Goal: Use online tool/utility: Utilize a website feature to perform a specific function

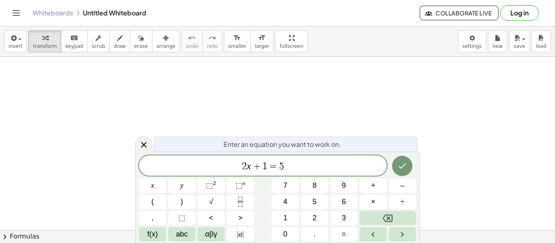
scroll to position [0, 0]
click at [304, 169] on span "2 x + 1 = 5" at bounding box center [263, 166] width 248 height 11
click at [402, 162] on icon "Done" at bounding box center [402, 166] width 10 height 10
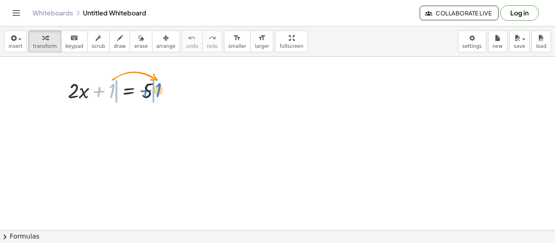
drag, startPoint x: 110, startPoint y: 87, endPoint x: 157, endPoint y: 87, distance: 46.7
click at [157, 87] on div at bounding box center [117, 90] width 107 height 28
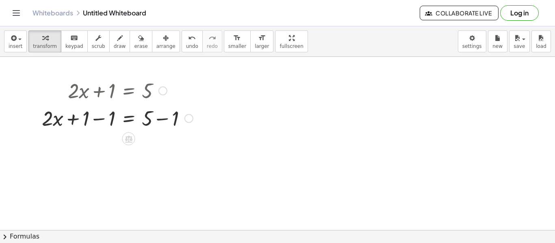
click at [189, 120] on div at bounding box center [188, 118] width 9 height 9
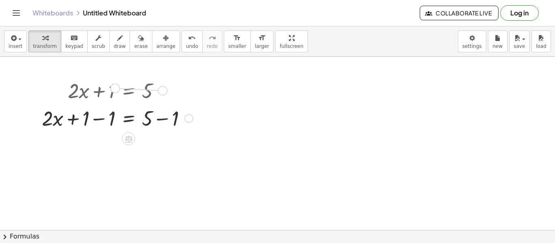
drag, startPoint x: 165, startPoint y: 90, endPoint x: 113, endPoint y: 84, distance: 51.5
click at [129, 91] on div "+ · 2 · x + 1 = 5" at bounding box center [129, 91] width 0 height 0
click at [188, 119] on div "Transform line Copy line as LaTeX Copy derivation as LaTeX Expand new lines: On" at bounding box center [188, 118] width 9 height 9
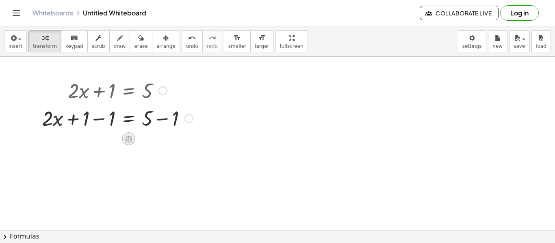
click at [131, 142] on icon at bounding box center [128, 139] width 7 height 7
click at [127, 141] on span "×" at bounding box center [128, 139] width 5 height 12
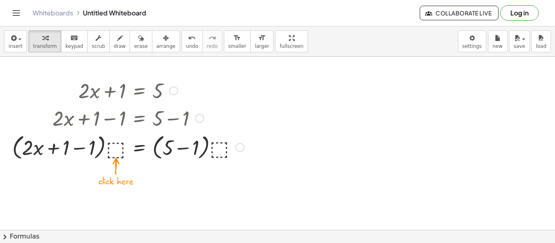
click at [117, 149] on div at bounding box center [128, 147] width 240 height 31
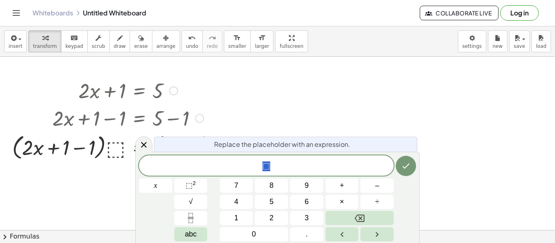
scroll to position [1, 0]
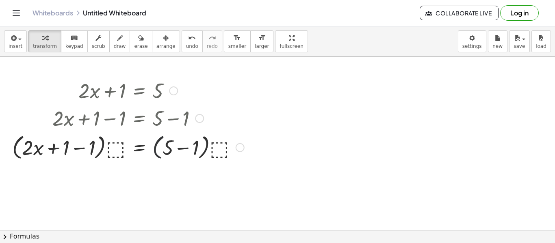
click at [161, 143] on div at bounding box center [128, 147] width 240 height 31
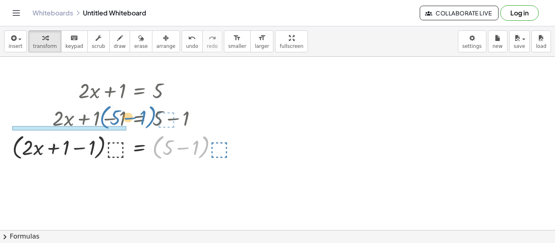
drag, startPoint x: 161, startPoint y: 143, endPoint x: 108, endPoint y: 113, distance: 60.9
click at [139, 91] on div "+ · 2 · x + 1 = 5 + · 2 · x + 1 − 1 = + 5 − 1 · ( + 5 − 1 ) · ⬚ + · 2 · x = 5 +…" at bounding box center [139, 91] width 0 height 0
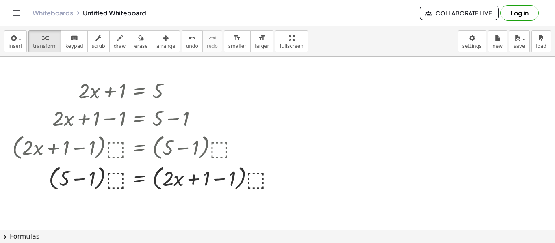
drag, startPoint x: 178, startPoint y: 156, endPoint x: 224, endPoint y: 195, distance: 60.5
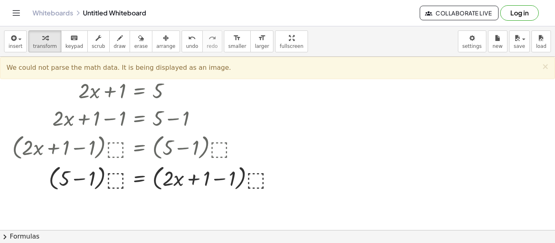
click at [48, 17] on div "Whiteboards Untitled Whiteboard Collaborate Live Log in" at bounding box center [277, 13] width 535 height 26
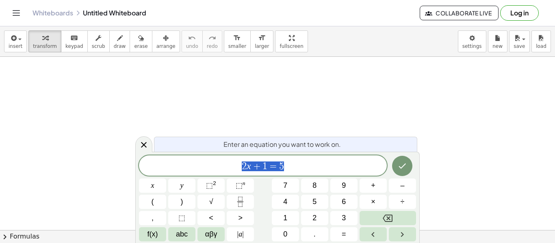
scroll to position [119, 0]
click at [406, 166] on icon "Done" at bounding box center [402, 166] width 10 height 10
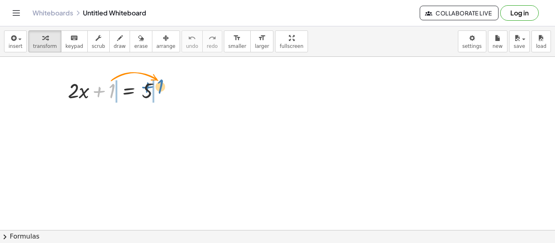
drag, startPoint x: 111, startPoint y: 89, endPoint x: 158, endPoint y: 84, distance: 47.8
click at [158, 84] on div at bounding box center [117, 90] width 107 height 28
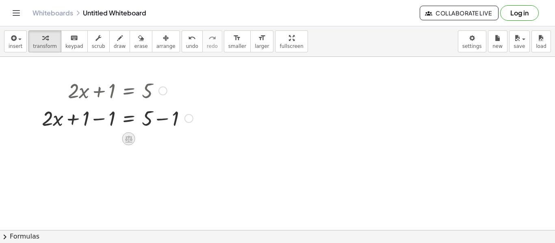
click at [128, 137] on icon at bounding box center [128, 139] width 7 height 7
click at [132, 141] on div "×" at bounding box center [128, 138] width 13 height 13
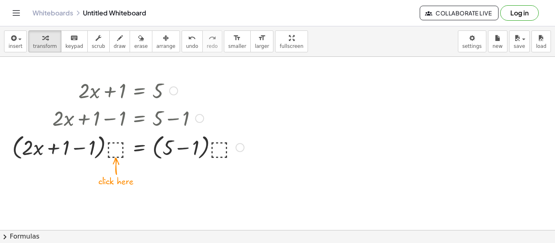
click at [115, 149] on div at bounding box center [128, 147] width 240 height 31
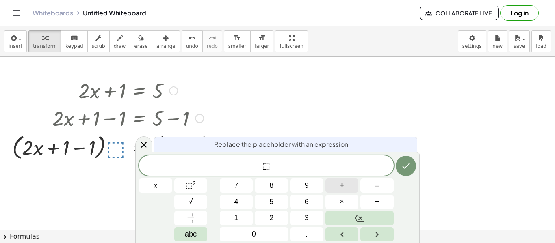
click at [333, 186] on button "+" at bounding box center [341, 186] width 33 height 14
click at [408, 163] on icon "Done" at bounding box center [406, 166] width 10 height 10
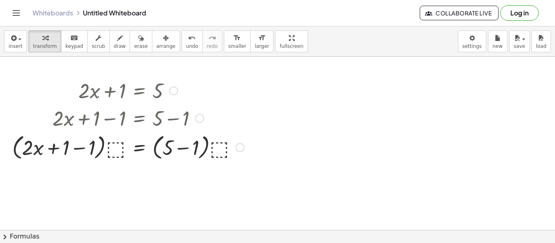
scroll to position [1, 0]
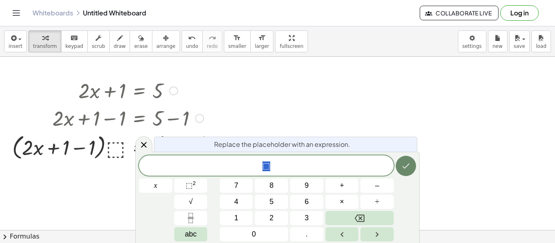
click at [354, 192] on button "+" at bounding box center [341, 186] width 33 height 14
click at [349, 192] on button "+" at bounding box center [341, 186] width 33 height 14
click at [396, 165] on button "Done" at bounding box center [406, 166] width 20 height 20
click at [172, 179] on div at bounding box center [155, 186] width 33 height 14
click at [419, 177] on div "Replace the placeholder with an expression. + + x 7 8 9 + – 4 5 6 × ÷ ⬚ 2 √ abc…" at bounding box center [277, 197] width 284 height 91
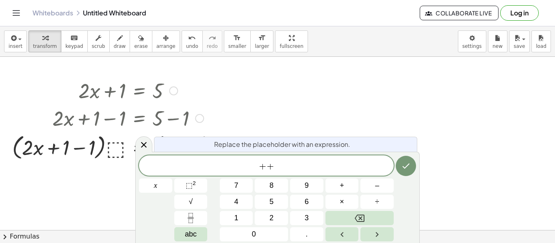
click at [292, 181] on button "9" at bounding box center [306, 186] width 33 height 14
click at [402, 171] on button "Done" at bounding box center [406, 166] width 20 height 20
click at [418, 164] on div "Replace the placeholder with an expression. + ​ x 7 8 9 + – 4 5 6 × ÷ ⬚ 2 √ abc…" at bounding box center [277, 197] width 284 height 91
click at [412, 169] on button "Done" at bounding box center [406, 166] width 20 height 20
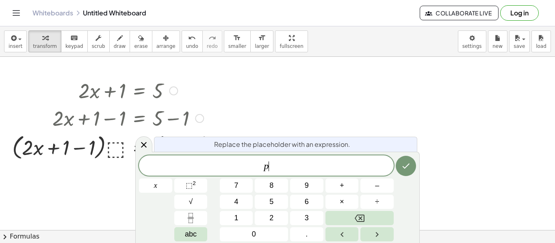
scroll to position [2, 0]
click at [381, 195] on button "÷" at bounding box center [376, 202] width 33 height 14
click at [380, 199] on button "÷" at bounding box center [376, 202] width 33 height 14
click at [367, 199] on button "÷" at bounding box center [376, 202] width 33 height 14
click at [400, 169] on button "Done" at bounding box center [406, 166] width 20 height 20
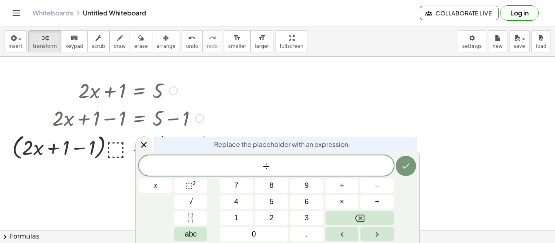
click at [398, 159] on button "Done" at bounding box center [406, 166] width 20 height 20
click at [409, 170] on icon "Done" at bounding box center [406, 166] width 10 height 10
click at [353, 201] on button "×" at bounding box center [341, 202] width 33 height 14
click at [405, 175] on button "Done" at bounding box center [406, 166] width 20 height 20
click at [411, 159] on button "Done" at bounding box center [406, 166] width 20 height 20
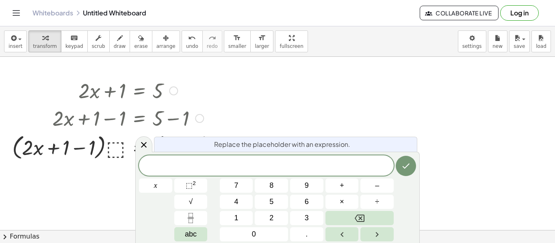
click at [345, 206] on button "×" at bounding box center [341, 202] width 33 height 14
click at [172, 179] on div at bounding box center [155, 186] width 33 height 14
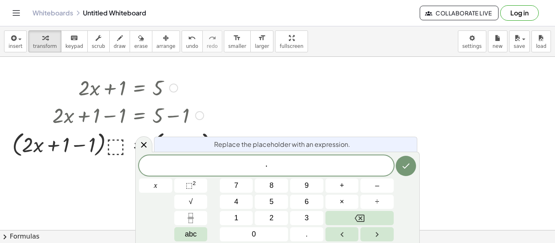
click at [349, 171] on span "·" at bounding box center [266, 166] width 255 height 11
click at [341, 208] on button "×" at bounding box center [341, 202] width 33 height 14
click at [348, 208] on button "×" at bounding box center [341, 202] width 33 height 14
click at [352, 208] on button "×" at bounding box center [341, 202] width 33 height 14
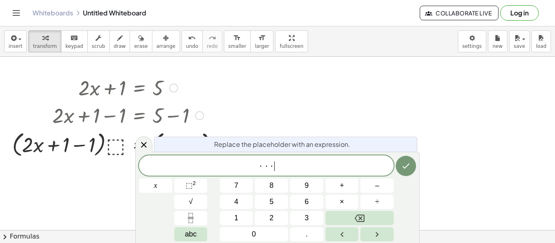
click at [353, 203] on button "×" at bounding box center [341, 202] width 33 height 14
click at [405, 169] on icon "Done" at bounding box center [406, 166] width 10 height 10
click at [172, 179] on div at bounding box center [155, 186] width 33 height 14
click at [410, 173] on button "Done" at bounding box center [406, 166] width 20 height 20
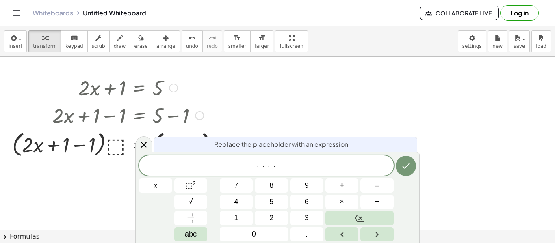
click at [408, 170] on icon "Done" at bounding box center [406, 166] width 10 height 10
click at [117, 38] on icon "button" at bounding box center [120, 38] width 6 height 10
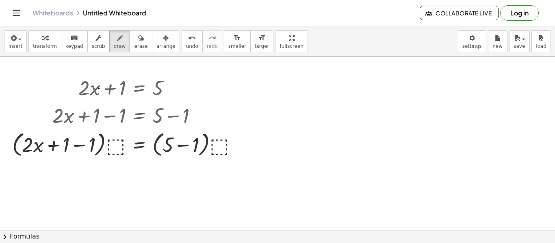
click at [99, 89] on div at bounding box center [277, 135] width 555 height 400
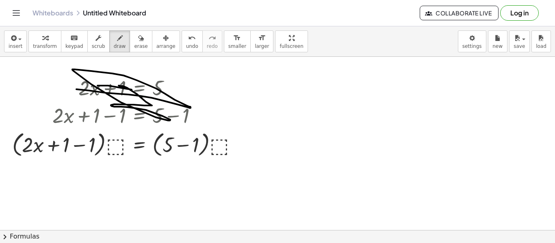
drag, startPoint x: 76, startPoint y: 89, endPoint x: 97, endPoint y: 86, distance: 21.0
click at [97, 86] on div at bounding box center [277, 135] width 555 height 400
click at [134, 45] on span "erase" at bounding box center [140, 46] width 13 height 6
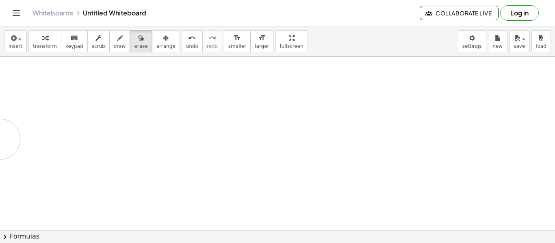
drag, startPoint x: 82, startPoint y: 67, endPoint x: 0, endPoint y: 139, distance: 109.4
click at [0, 139] on div at bounding box center [277, 135] width 555 height 400
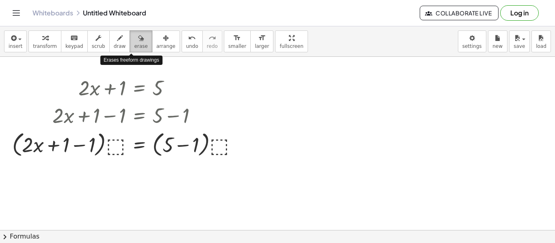
click at [138, 39] on icon "button" at bounding box center [141, 38] width 6 height 10
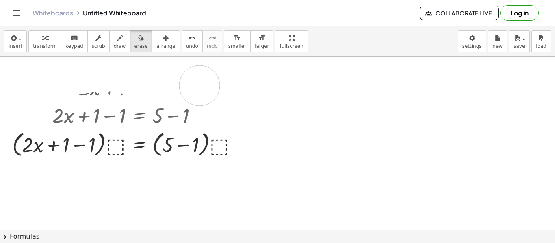
drag, startPoint x: 80, startPoint y: 74, endPoint x: 199, endPoint y: 86, distance: 120.0
click at [199, 86] on div at bounding box center [277, 135] width 555 height 400
click at [109, 42] on button "draw" at bounding box center [119, 41] width 21 height 22
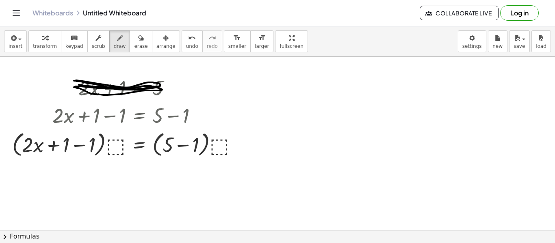
drag, startPoint x: 79, startPoint y: 85, endPoint x: 156, endPoint y: 86, distance: 77.2
click at [156, 86] on div at bounding box center [277, 135] width 555 height 400
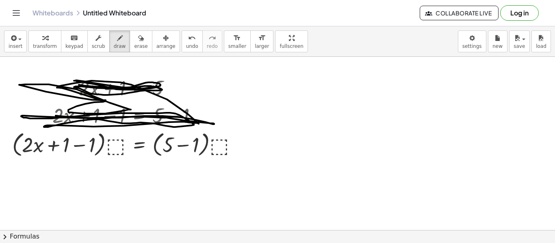
drag, startPoint x: 56, startPoint y: 116, endPoint x: 103, endPoint y: 99, distance: 50.4
click at [103, 99] on div at bounding box center [277, 135] width 555 height 400
drag, startPoint x: 111, startPoint y: 147, endPoint x: 124, endPoint y: 149, distance: 13.2
click at [124, 149] on div at bounding box center [277, 135] width 555 height 400
click at [135, 54] on div "insert select one: Math Expression Function Text Youtube Video Graphing Geometr…" at bounding box center [277, 41] width 555 height 30
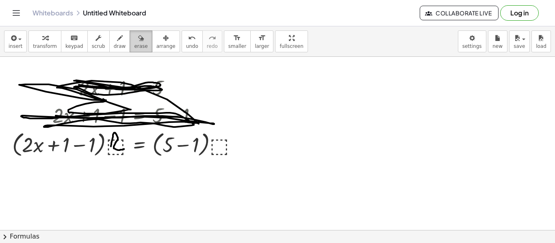
click at [135, 47] on span "erase" at bounding box center [140, 46] width 13 height 6
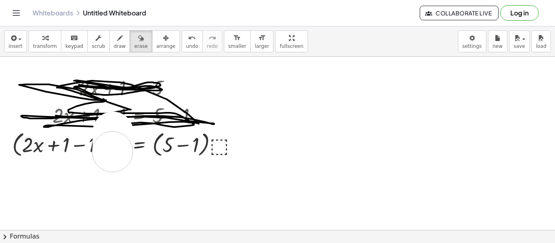
drag, startPoint x: 113, startPoint y: 132, endPoint x: 112, endPoint y: 152, distance: 20.3
click at [112, 152] on div at bounding box center [277, 135] width 555 height 400
click at [114, 46] on span "draw" at bounding box center [120, 46] width 12 height 6
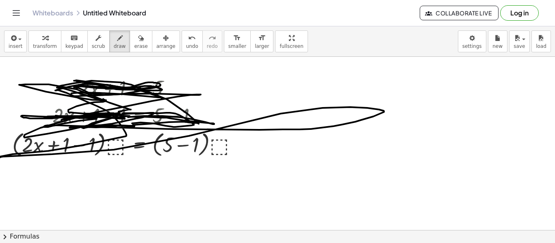
drag, startPoint x: 94, startPoint y: 114, endPoint x: 81, endPoint y: 127, distance: 18.1
click at [81, 127] on div at bounding box center [277, 135] width 555 height 400
click at [134, 48] on span "erase" at bounding box center [140, 46] width 13 height 6
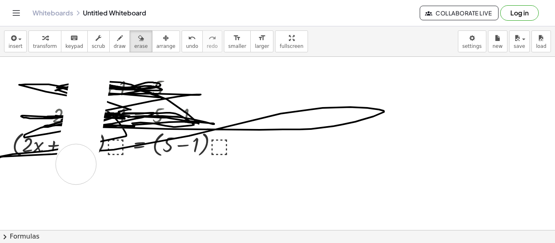
drag, startPoint x: 89, startPoint y: 79, endPoint x: 76, endPoint y: 165, distance: 86.8
click at [76, 165] on div at bounding box center [277, 135] width 555 height 400
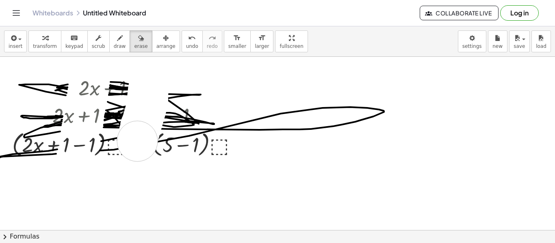
drag, startPoint x: 148, startPoint y: 90, endPoint x: 137, endPoint y: 141, distance: 52.8
click at [137, 141] on div at bounding box center [277, 135] width 555 height 400
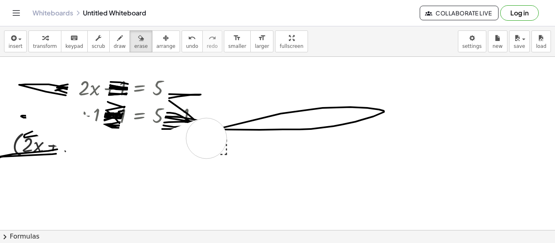
drag, startPoint x: 46, startPoint y: 115, endPoint x: 206, endPoint y: 138, distance: 160.9
click at [206, 138] on div at bounding box center [277, 135] width 555 height 400
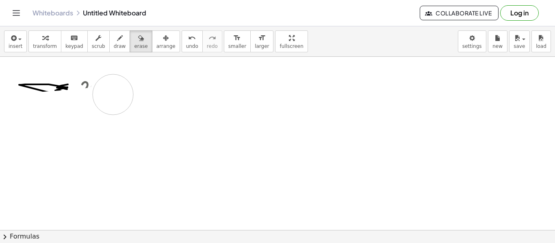
drag, startPoint x: 5, startPoint y: 148, endPoint x: 114, endPoint y: 95, distance: 120.8
click at [114, 95] on div at bounding box center [277, 135] width 555 height 400
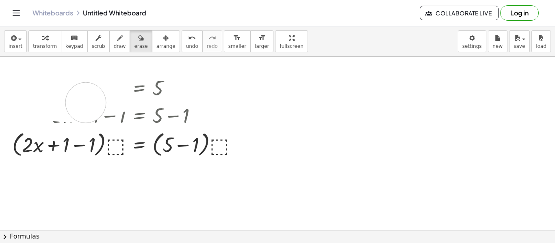
drag, startPoint x: 114, startPoint y: 95, endPoint x: 165, endPoint y: 100, distance: 51.1
click at [165, 100] on div at bounding box center [277, 135] width 555 height 400
click at [165, 101] on div at bounding box center [277, 135] width 555 height 400
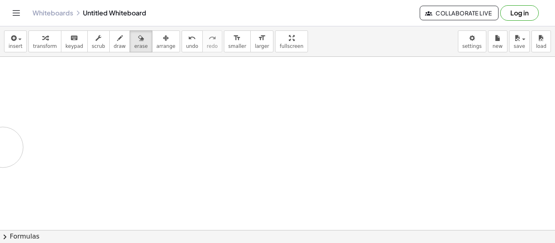
drag, startPoint x: 165, startPoint y: 101, endPoint x: 165, endPoint y: 127, distance: 25.6
click at [165, 127] on div at bounding box center [277, 135] width 555 height 400
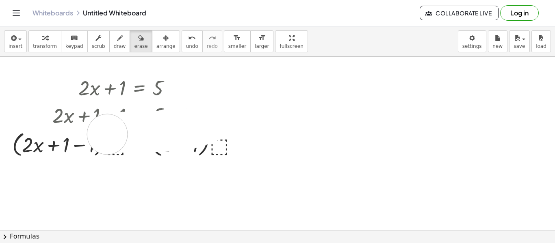
drag, startPoint x: 238, startPoint y: 83, endPoint x: 107, endPoint y: 135, distance: 141.5
click at [107, 135] on div at bounding box center [277, 135] width 555 height 400
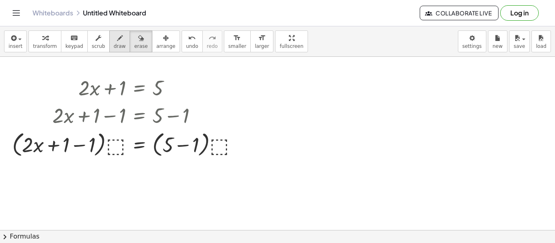
click at [109, 39] on button "draw" at bounding box center [119, 41] width 21 height 22
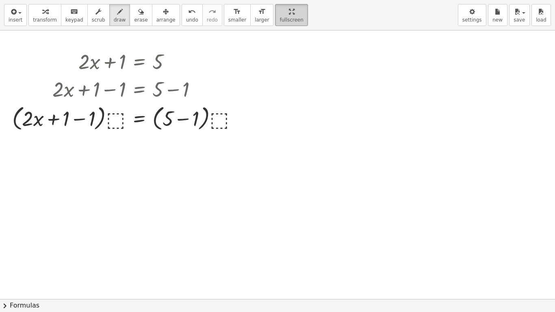
click at [269, 97] on div "insert select one: Math Expression Function Text Youtube Video Graphing Geometr…" at bounding box center [277, 156] width 555 height 312
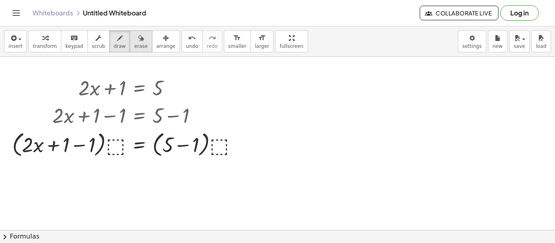
click at [134, 48] on span "erase" at bounding box center [140, 46] width 13 height 6
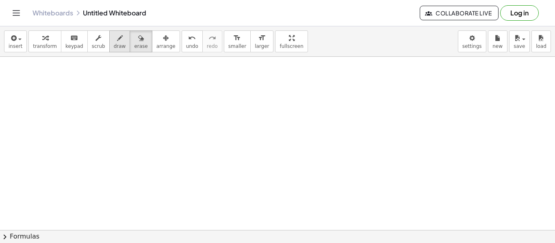
drag, startPoint x: 15, startPoint y: 151, endPoint x: 113, endPoint y: 37, distance: 150.7
click at [113, 37] on div "insert select one: Math Expression Function Text Youtube Video Graphing Geometr…" at bounding box center [277, 134] width 555 height 217
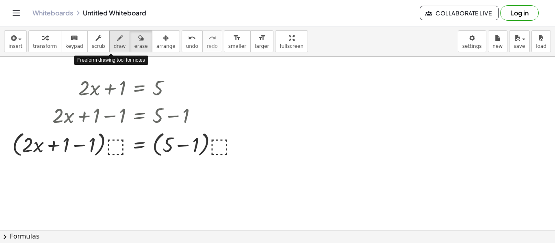
click at [117, 37] on icon "button" at bounding box center [120, 38] width 6 height 10
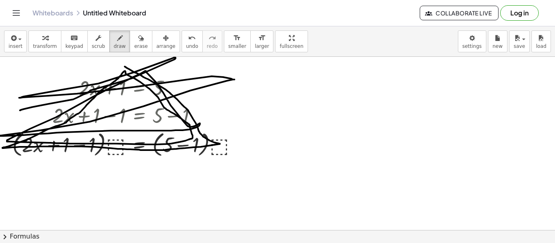
drag, startPoint x: 125, startPoint y: 67, endPoint x: 20, endPoint y: 110, distance: 113.6
click at [20, 110] on div at bounding box center [277, 135] width 555 height 400
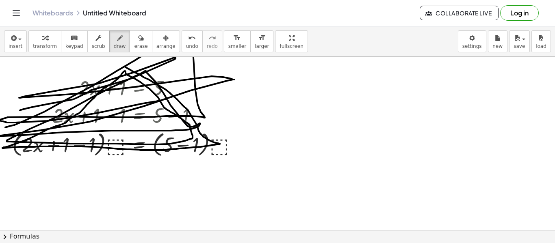
drag, startPoint x: 5, startPoint y: 128, endPoint x: 180, endPoint y: 101, distance: 177.1
click at [180, 101] on div at bounding box center [277, 135] width 555 height 400
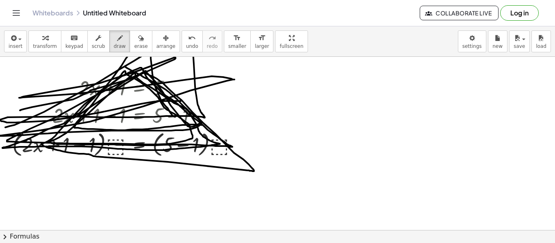
drag, startPoint x: 73, startPoint y: 118, endPoint x: 175, endPoint y: 117, distance: 102.0
click at [175, 117] on div at bounding box center [277, 135] width 555 height 400
click at [138, 36] on icon "button" at bounding box center [141, 38] width 6 height 10
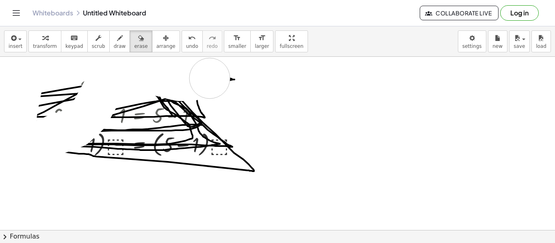
drag, startPoint x: 23, startPoint y: 83, endPoint x: 243, endPoint y: 78, distance: 220.2
click at [243, 78] on div at bounding box center [277, 135] width 555 height 400
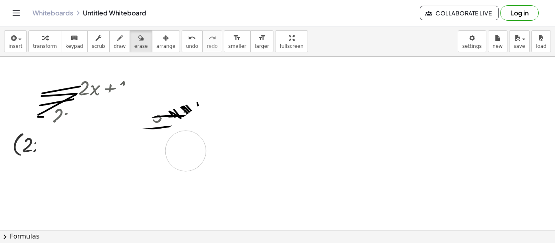
drag, startPoint x: 243, startPoint y: 78, endPoint x: 186, endPoint y: 151, distance: 92.9
click at [186, 151] on div at bounding box center [277, 135] width 555 height 400
